Goal: Information Seeking & Learning: Learn about a topic

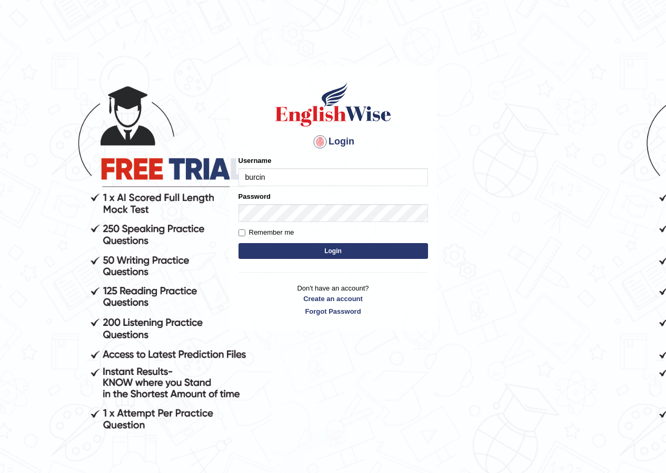
type input "burcin"
click at [322, 246] on button "Login" at bounding box center [334, 251] width 190 height 16
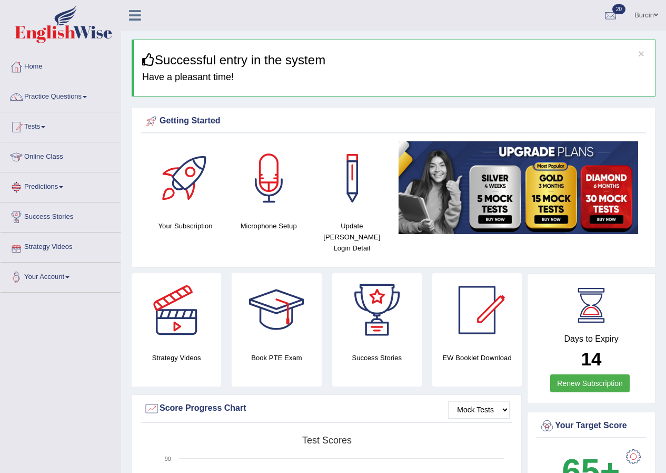
click at [83, 98] on link "Practice Questions" at bounding box center [61, 95] width 120 height 26
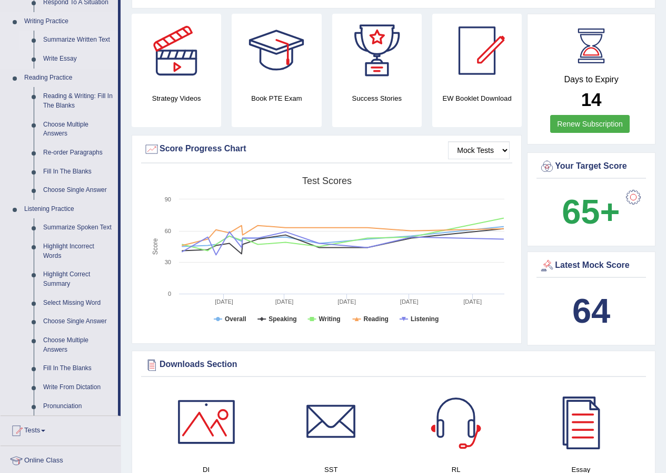
scroll to position [263, 0]
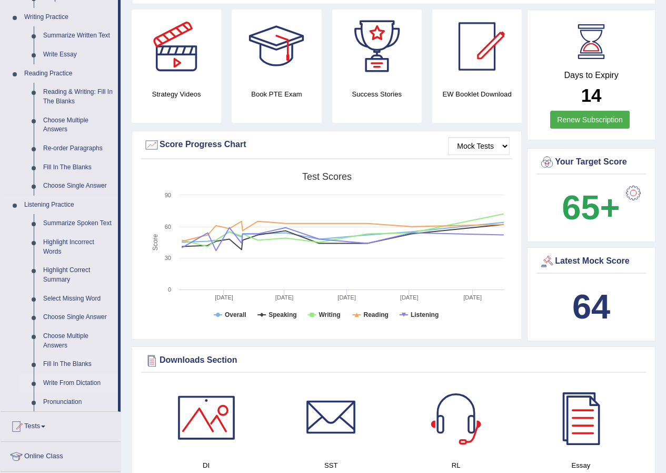
click at [94, 380] on link "Write From Dictation" at bounding box center [78, 382] width 80 height 19
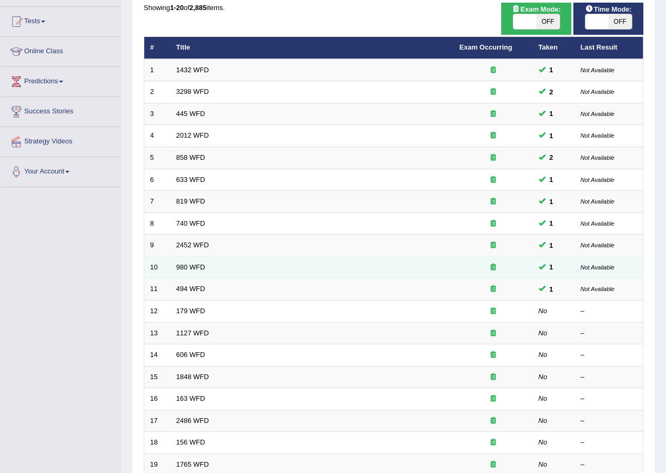
scroll to position [158, 0]
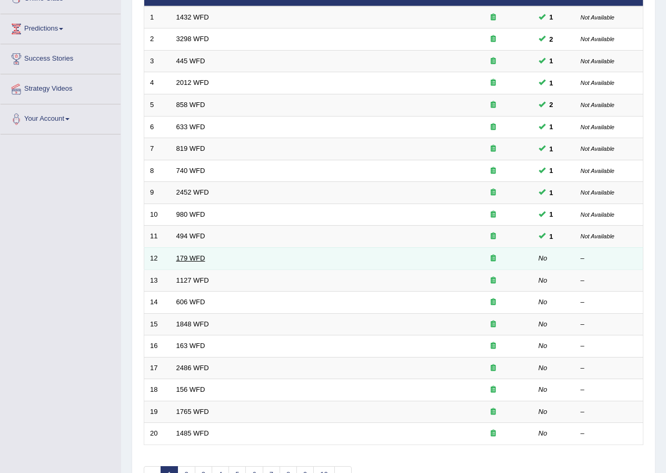
click at [195, 257] on link "179 WFD" at bounding box center [190, 258] width 29 height 8
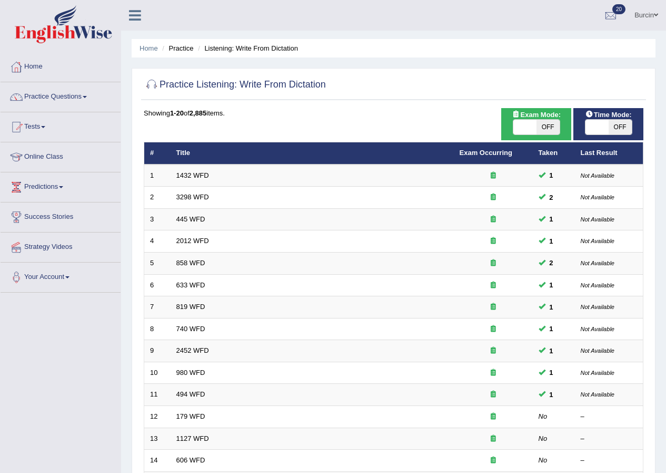
click at [625, 128] on span "OFF" at bounding box center [620, 127] width 23 height 15
checkbox input "true"
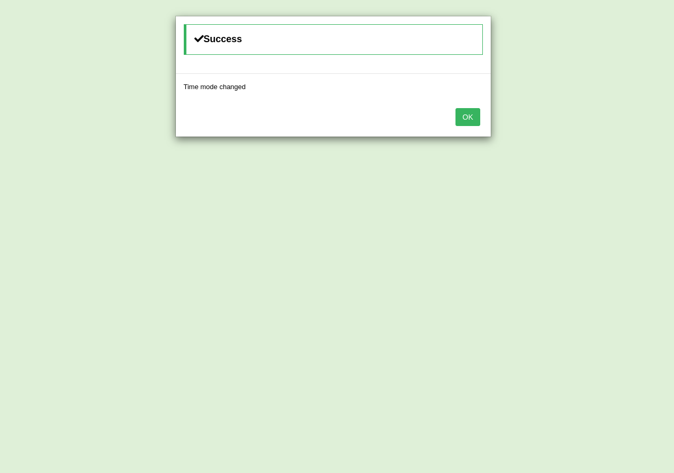
click at [473, 115] on button "OK" at bounding box center [468, 117] width 24 height 18
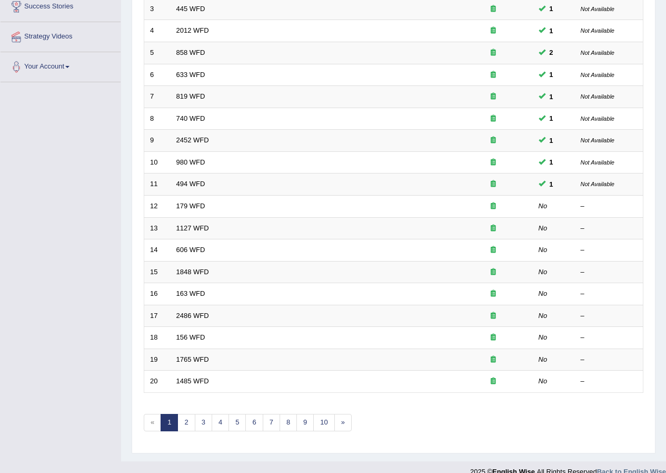
scroll to position [211, 0]
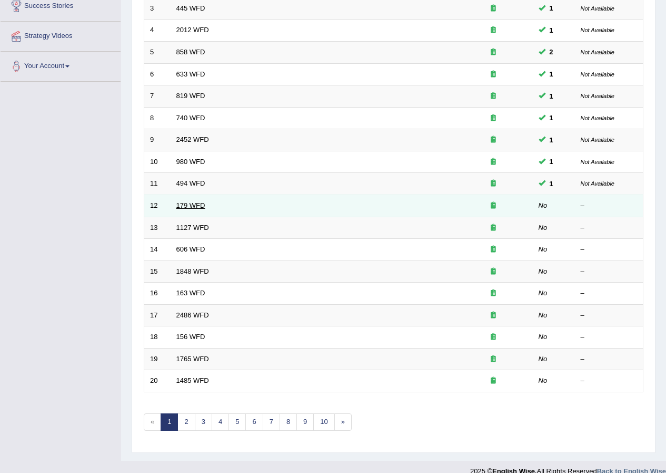
click at [187, 207] on link "179 WFD" at bounding box center [190, 205] width 29 height 8
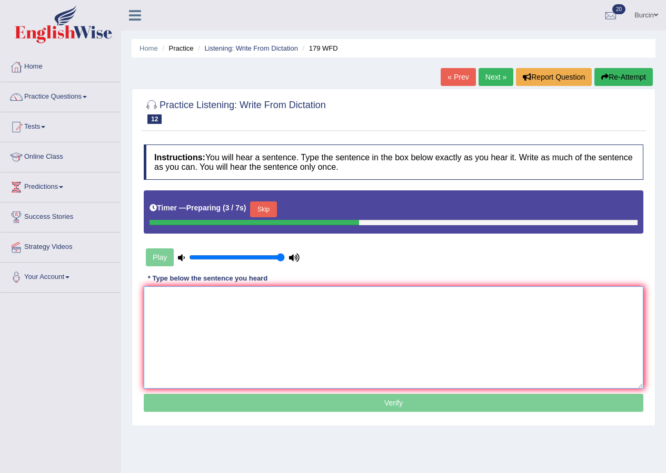
click at [194, 331] on textarea at bounding box center [394, 337] width 500 height 102
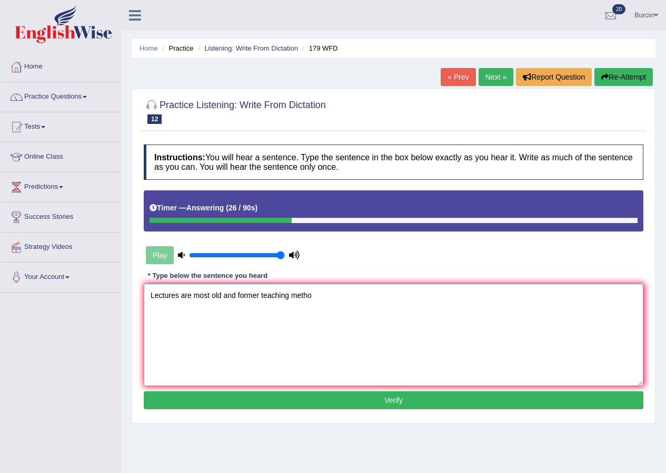
type textarea "Lectures are most old and former teaching metho"
click at [656, 8] on link "Burcin" at bounding box center [647, 13] width 40 height 27
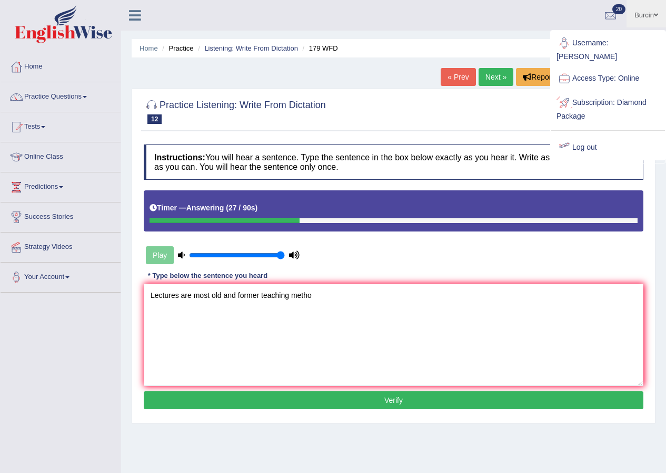
click at [593, 139] on link "Log out" at bounding box center [609, 147] width 114 height 24
